Goal: Task Accomplishment & Management: Use online tool/utility

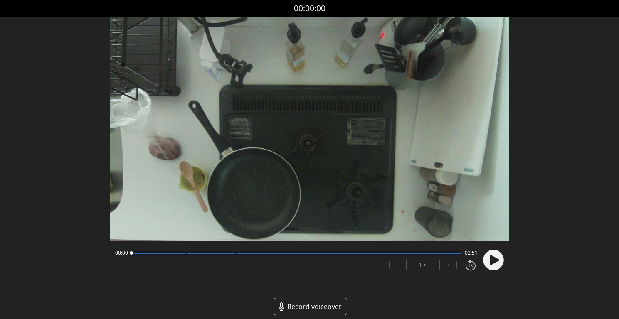
click at [446, 264] on button "+" at bounding box center [448, 265] width 17 height 10
click at [489, 258] on circle at bounding box center [493, 260] width 21 height 21
click at [450, 269] on button "+" at bounding box center [448, 265] width 17 height 10
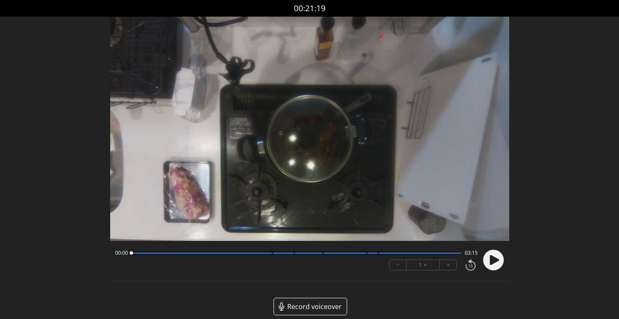
click at [492, 260] on icon at bounding box center [494, 260] width 9 height 10
click at [451, 264] on button "+" at bounding box center [448, 265] width 17 height 10
click at [403, 265] on button "−" at bounding box center [398, 265] width 17 height 10
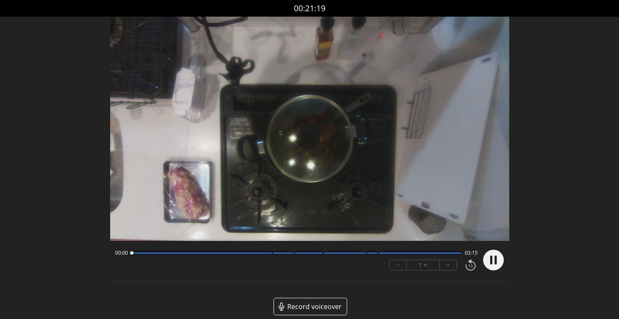
drag, startPoint x: 143, startPoint y: 255, endPoint x: 126, endPoint y: 255, distance: 17.5
click at [126, 255] on div at bounding box center [131, 253] width 11 height 11
click at [493, 261] on circle at bounding box center [493, 260] width 21 height 21
click at [490, 258] on icon at bounding box center [494, 260] width 9 height 10
drag, startPoint x: 137, startPoint y: 256, endPoint x: 129, endPoint y: 255, distance: 7.9
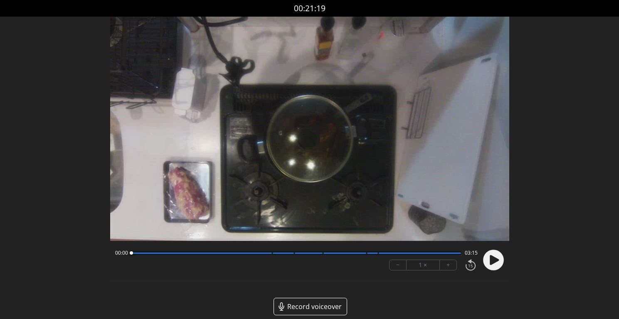
click at [129, 255] on div at bounding box center [131, 253] width 11 height 11
click at [491, 256] on icon at bounding box center [491, 260] width 2 height 9
click at [493, 260] on icon at bounding box center [494, 260] width 9 height 10
click at [450, 267] on button "+" at bounding box center [448, 265] width 17 height 10
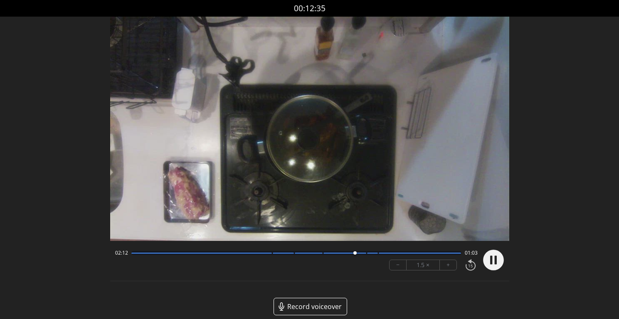
click at [491, 262] on icon at bounding box center [491, 260] width 2 height 9
drag, startPoint x: 356, startPoint y: 254, endPoint x: 130, endPoint y: 255, distance: 225.8
click at [131, 255] on div at bounding box center [131, 253] width 11 height 11
click at [495, 257] on icon at bounding box center [494, 260] width 9 height 10
click at [495, 257] on icon at bounding box center [495, 260] width 2 height 9
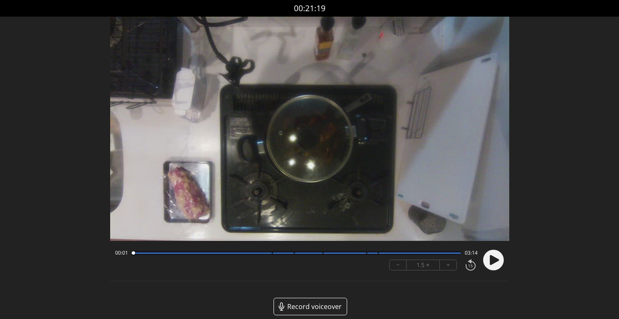
click at [402, 266] on button "−" at bounding box center [398, 265] width 17 height 10
click at [401, 266] on button "−" at bounding box center [398, 265] width 17 height 10
click at [444, 264] on button "+" at bounding box center [448, 265] width 17 height 10
drag, startPoint x: 134, startPoint y: 253, endPoint x: 130, endPoint y: 254, distance: 4.2
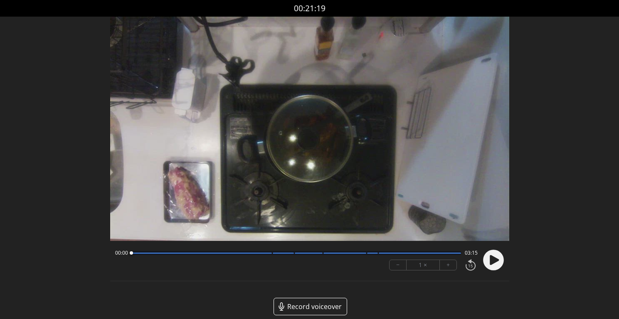
click at [131, 254] on div at bounding box center [131, 253] width 3 height 3
click at [497, 261] on icon at bounding box center [494, 260] width 9 height 10
click at [497, 261] on circle at bounding box center [493, 260] width 21 height 21
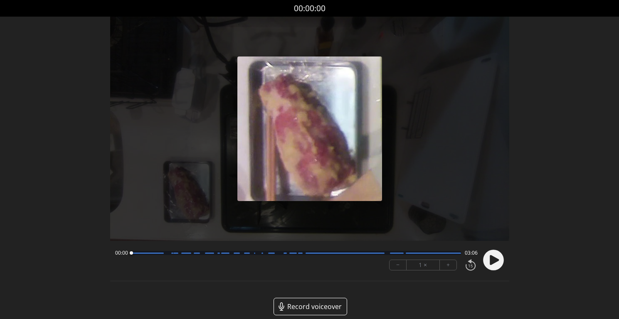
click at [494, 264] on circle at bounding box center [493, 260] width 21 height 21
click at [499, 257] on circle at bounding box center [493, 260] width 21 height 21
click at [498, 259] on circle at bounding box center [493, 260] width 21 height 21
